Goal: Task Accomplishment & Management: Manage account settings

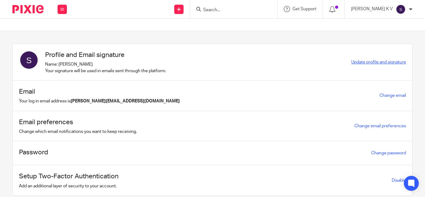
click at [371, 62] on span "Update profile and signature" at bounding box center [379, 62] width 55 height 4
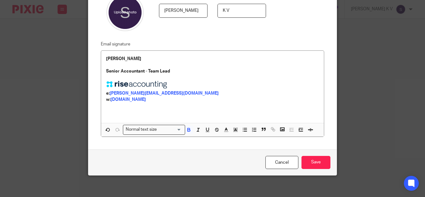
scroll to position [67, 0]
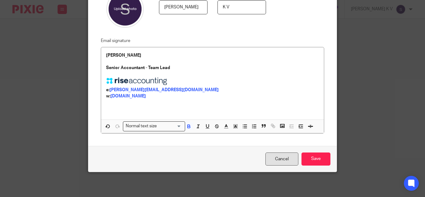
click at [271, 157] on link "Cancel" at bounding box center [282, 159] width 33 height 13
